Goal: Check status: Check status

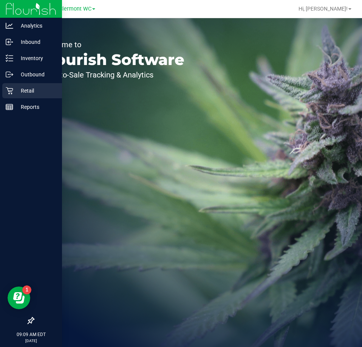
click at [8, 87] on icon at bounding box center [10, 91] width 8 height 8
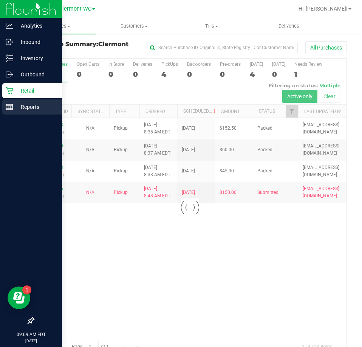
click at [11, 108] on line at bounding box center [11, 108] width 0 height 4
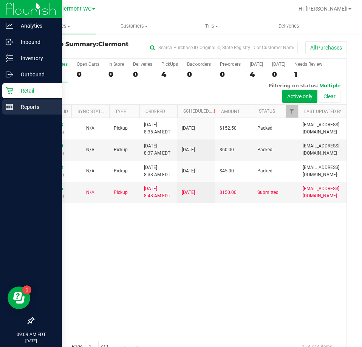
click at [17, 106] on p "Reports" at bounding box center [35, 107] width 45 height 9
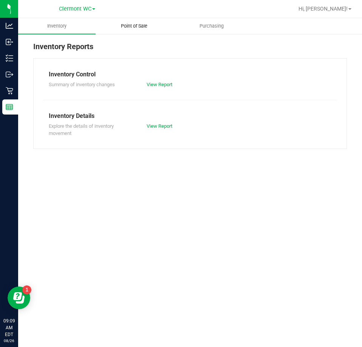
click at [143, 31] on uib-tab-heading "Point of Sale" at bounding box center [134, 26] width 77 height 15
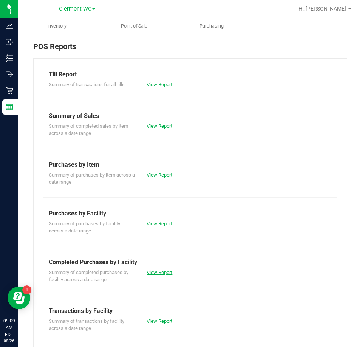
click at [155, 274] on link "View Report" at bounding box center [160, 273] width 26 height 6
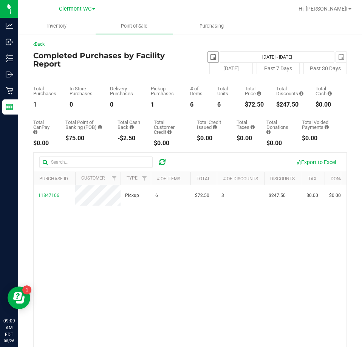
click at [208, 61] on span "select" at bounding box center [213, 57] width 11 height 11
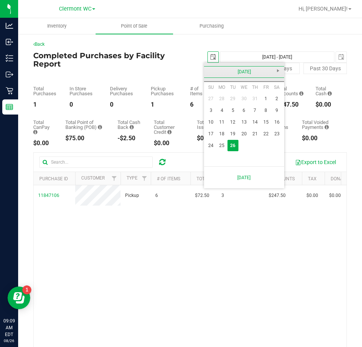
click at [211, 70] on link "August 2025" at bounding box center [244, 72] width 81 height 12
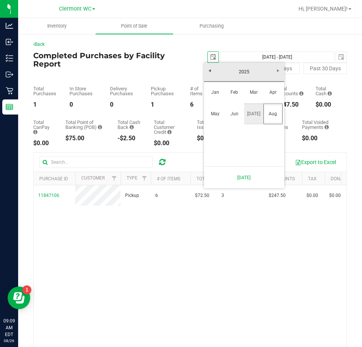
click at [250, 112] on link "Jul" at bounding box center [253, 113] width 19 height 19
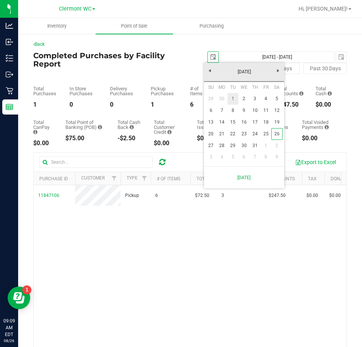
click at [233, 95] on link "1" at bounding box center [233, 99] width 11 height 12
type input "2025-07-01"
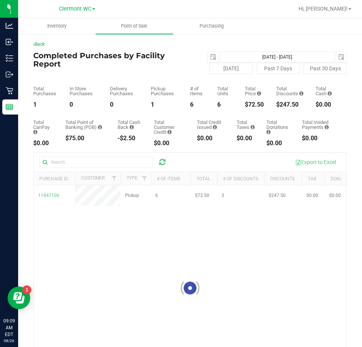
click at [343, 58] on div "2025-07-01 Jul 1, 2025 - Aug 26, 2025 2025-08-26" at bounding box center [269, 56] width 168 height 11
click at [339, 59] on span "select" at bounding box center [342, 57] width 6 height 6
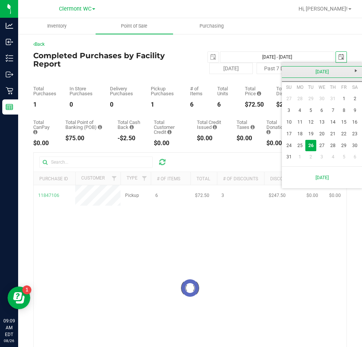
click at [283, 71] on link "August 2025" at bounding box center [322, 72] width 81 height 12
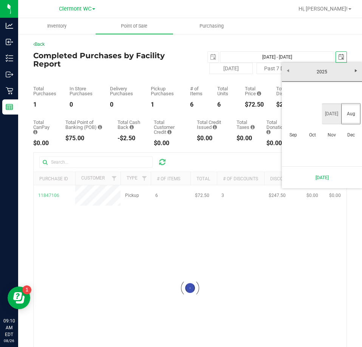
click at [335, 112] on link "Jul" at bounding box center [331, 113] width 19 height 19
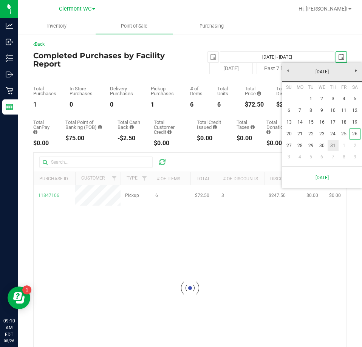
click at [332, 149] on link "31" at bounding box center [333, 146] width 11 height 12
type input "Jul 1, 2025 - Jul 31, 2025"
type input "2025-07-31"
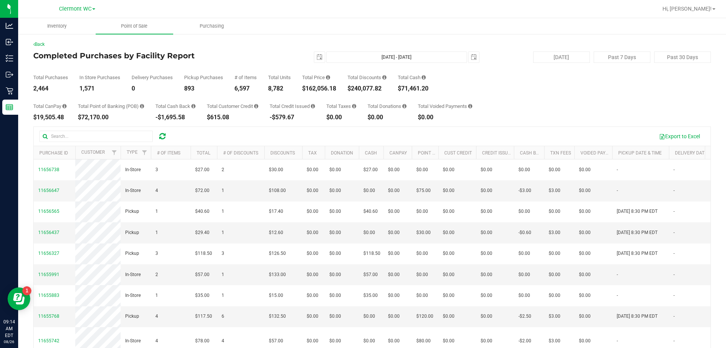
drag, startPoint x: 304, startPoint y: 91, endPoint x: 341, endPoint y: 89, distance: 36.4
click at [341, 89] on div "Total Purchases 2,464 In Store Purchases 1,571 Delivery Purchases 0 Pickup Purc…" at bounding box center [372, 77] width 678 height 29
copy div "$162,056.18"
drag, startPoint x: 224, startPoint y: 42, endPoint x: 230, endPoint y: 42, distance: 6.4
click at [224, 41] on div "Back" at bounding box center [372, 44] width 678 height 7
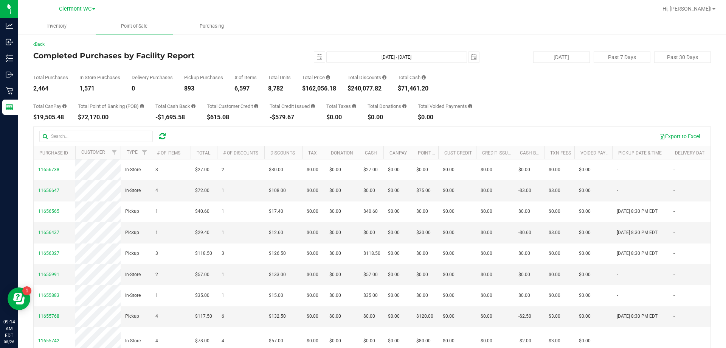
drag, startPoint x: 353, startPoint y: 90, endPoint x: 388, endPoint y: 91, distance: 35.6
click at [362, 90] on div "$240,077.82" at bounding box center [367, 88] width 39 height 6
copy div "$240,077.82"
click at [255, 65] on div "Total Purchases 2,464 In Store Purchases 1,571 Delivery Purchases 0 Pickup Purc…" at bounding box center [372, 77] width 678 height 29
click at [317, 55] on span "select" at bounding box center [320, 57] width 6 height 6
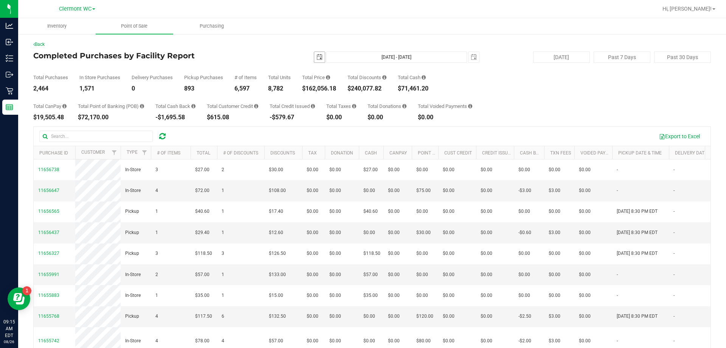
scroll to position [0, 19]
click at [362, 54] on span "select" at bounding box center [474, 57] width 6 height 6
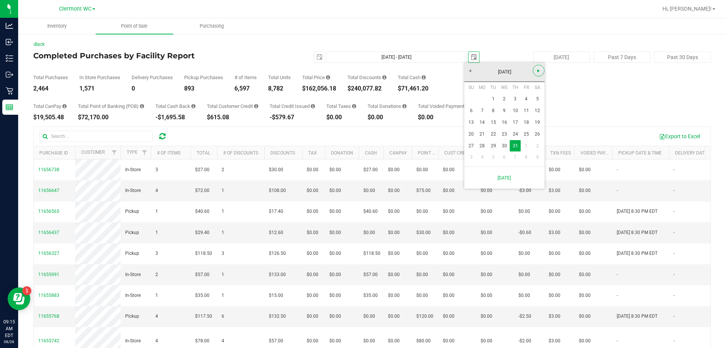
click at [362, 68] on span "Next" at bounding box center [539, 71] width 6 height 6
click at [362, 144] on link "25" at bounding box center [482, 146] width 11 height 12
type input "Jul 1, 2025 - Aug 25, 2025"
type input "[DATE]"
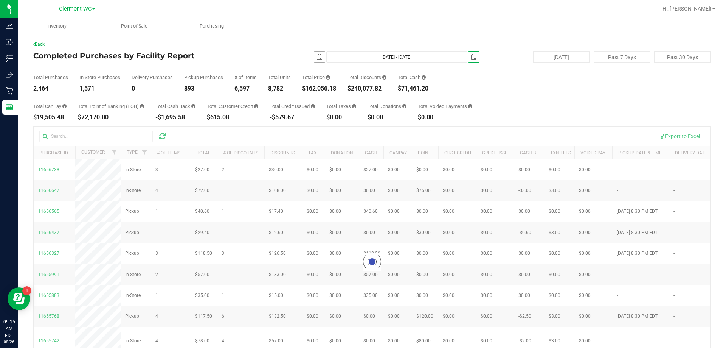
click at [317, 57] on span "select" at bounding box center [320, 57] width 6 height 6
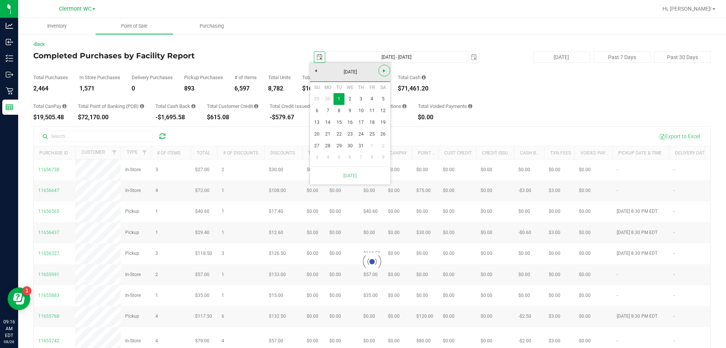
click at [362, 73] on span "Next" at bounding box center [384, 71] width 6 height 6
click at [362, 99] on link "1" at bounding box center [372, 99] width 11 height 12
type input "[DATE] - [DATE]"
type input "[DATE]"
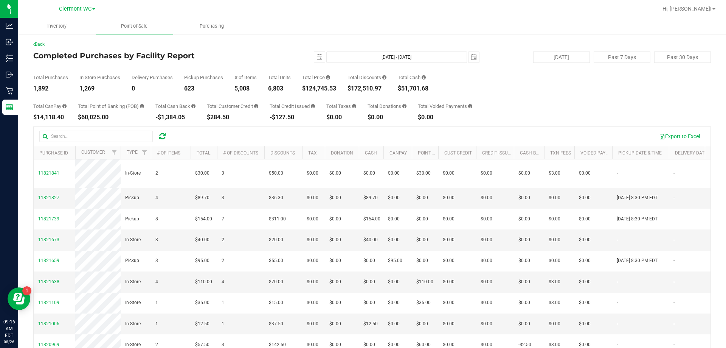
drag, startPoint x: 307, startPoint y: 89, endPoint x: 340, endPoint y: 87, distance: 32.9
click at [340, 87] on div "Total Purchases 1,892 In Store Purchases 1,269 Delivery Purchases 0 Pickup Purc…" at bounding box center [372, 77] width 678 height 29
copy div "$124,745.53"
click at [256, 41] on div "Back" at bounding box center [372, 44] width 678 height 7
drag, startPoint x: 347, startPoint y: 87, endPoint x: 390, endPoint y: 87, distance: 43.5
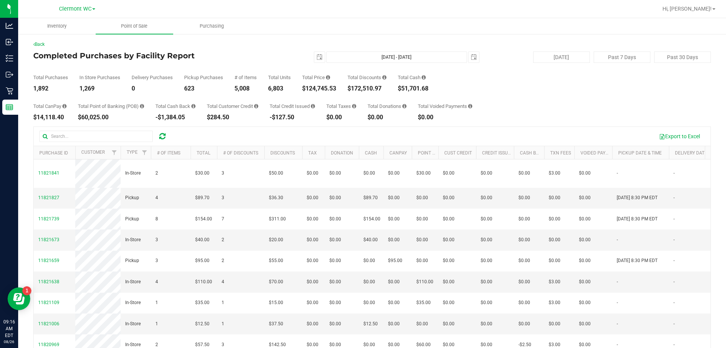
click at [362, 87] on div "Total Purchases 1,892 In Store Purchases 1,269 Delivery Purchases 0 Pickup Purc…" at bounding box center [372, 77] width 678 height 29
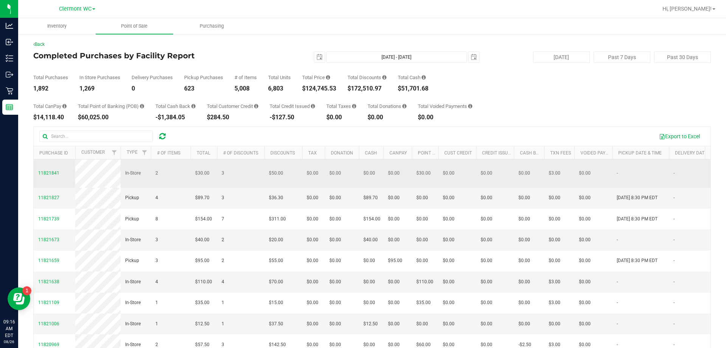
copy div "$172,510.97"
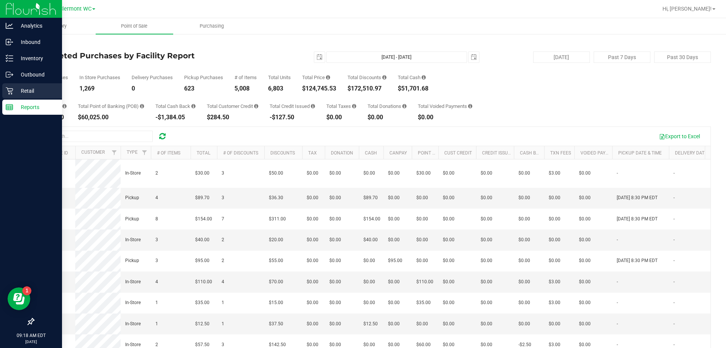
click at [16, 84] on div "Retail" at bounding box center [32, 90] width 60 height 15
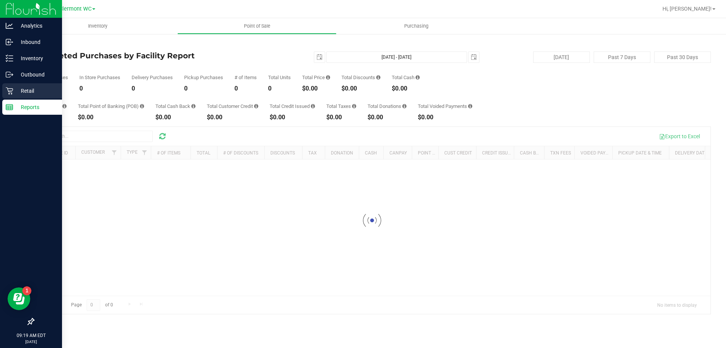
click at [8, 92] on icon at bounding box center [10, 91] width 8 height 8
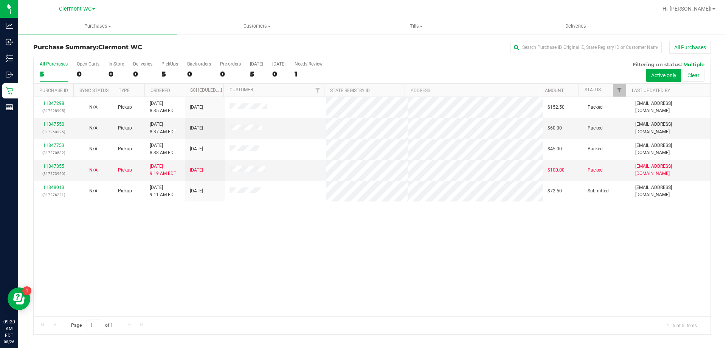
click at [308, 248] on div "11847298 (317228995) N/A Pickup [DATE] 8:35 AM EDT 8/26/2025 $152.50 Packed [EM…" at bounding box center [372, 206] width 677 height 219
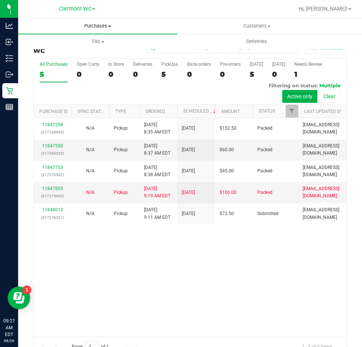
click at [102, 26] on span "Purchases" at bounding box center [97, 26] width 159 height 7
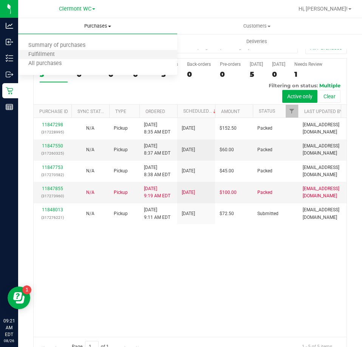
click at [76, 55] on li "Fulfillment" at bounding box center [97, 54] width 159 height 9
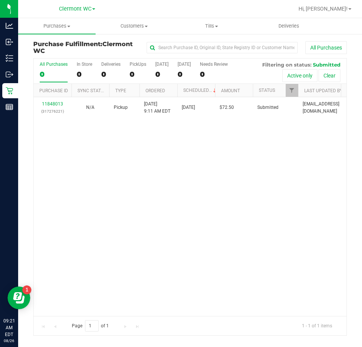
click at [149, 227] on div "11848013 (317276221) N/A Pickup [DATE] 9:11 AM EDT 8/26/2025 $72.50 Submitted […" at bounding box center [190, 206] width 313 height 219
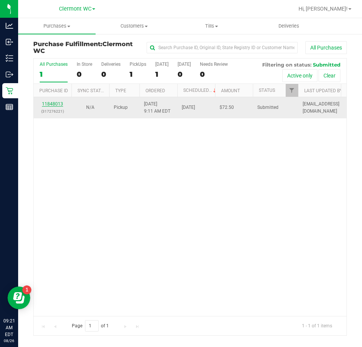
click at [56, 105] on link "11848013" at bounding box center [52, 103] width 21 height 5
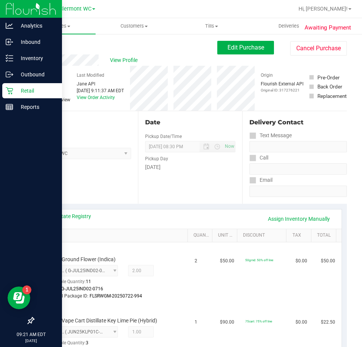
click at [28, 87] on p "Retail" at bounding box center [35, 90] width 45 height 9
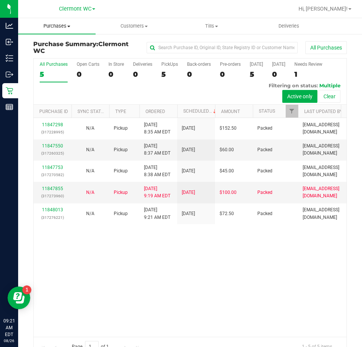
click at [59, 25] on span "Purchases" at bounding box center [57, 26] width 78 height 7
click at [49, 56] on span "Fulfillment" at bounding box center [41, 54] width 47 height 6
